Goal: Information Seeking & Learning: Learn about a topic

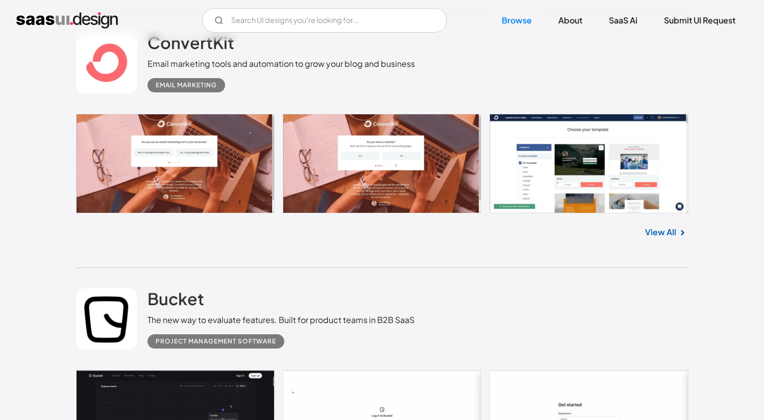
scroll to position [1648, 0]
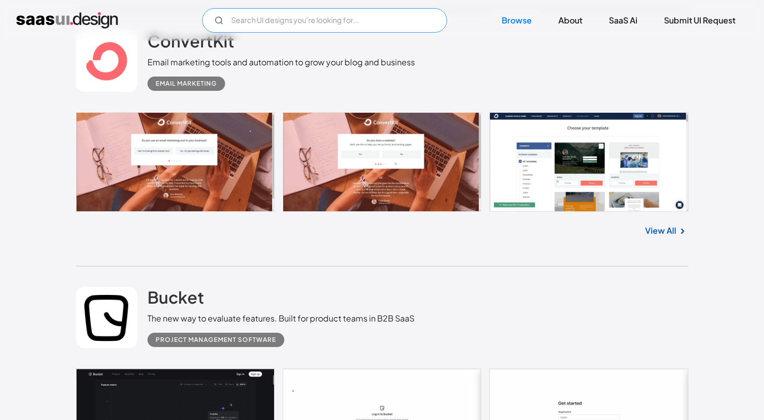
click at [239, 19] on input "Email Form" at bounding box center [324, 20] width 245 height 24
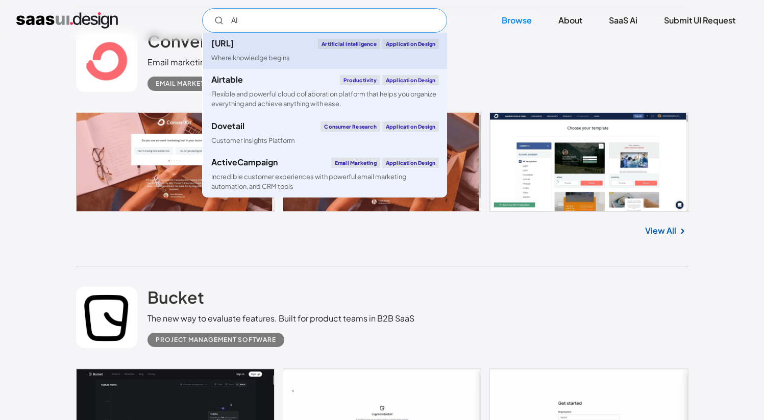
click at [282, 51] on link "[URL] Artificial Intelligence Application Design Where knowledge begins" at bounding box center [325, 51] width 244 height 36
type input "AI"
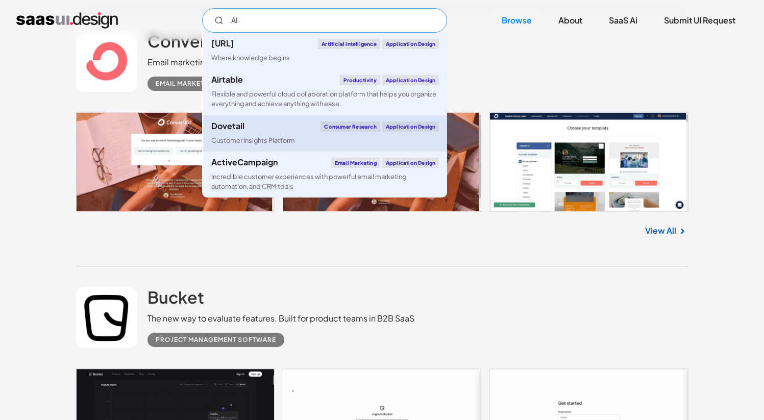
click at [253, 127] on div "Dovetail Consumer Research Application Design" at bounding box center [325, 126] width 228 height 10
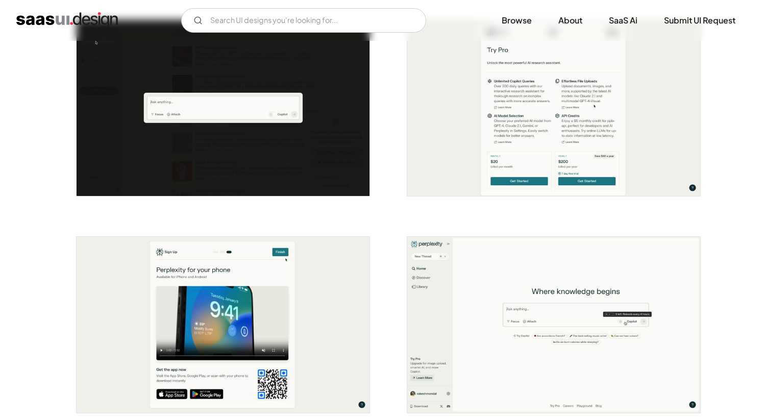
scroll to position [654, 0]
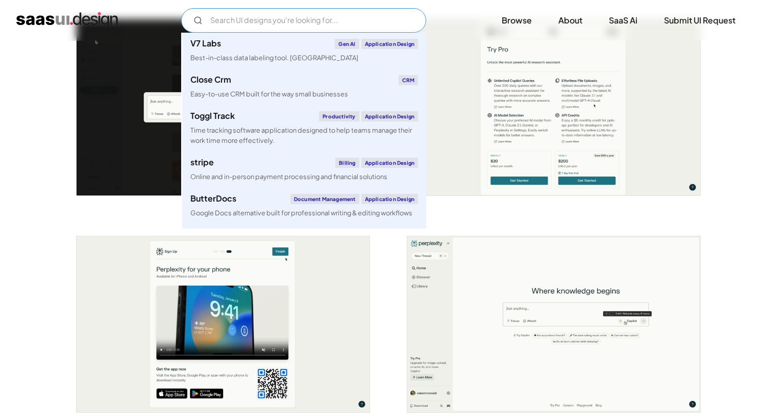
click at [222, 22] on input "Email Form" at bounding box center [303, 20] width 245 height 24
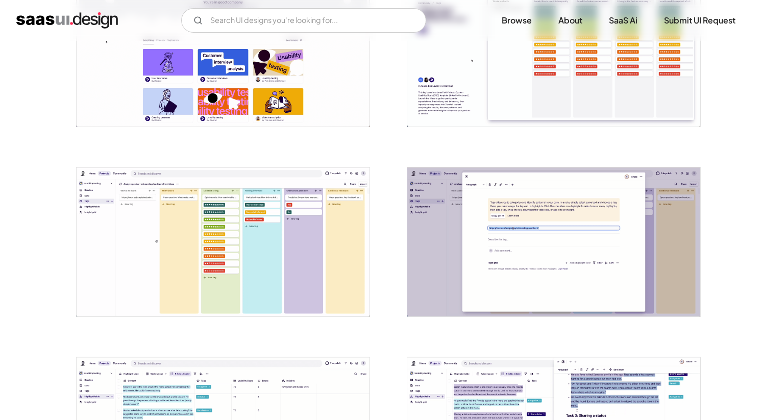
scroll to position [1021, 0]
